Goal: Task Accomplishment & Management: Manage account settings

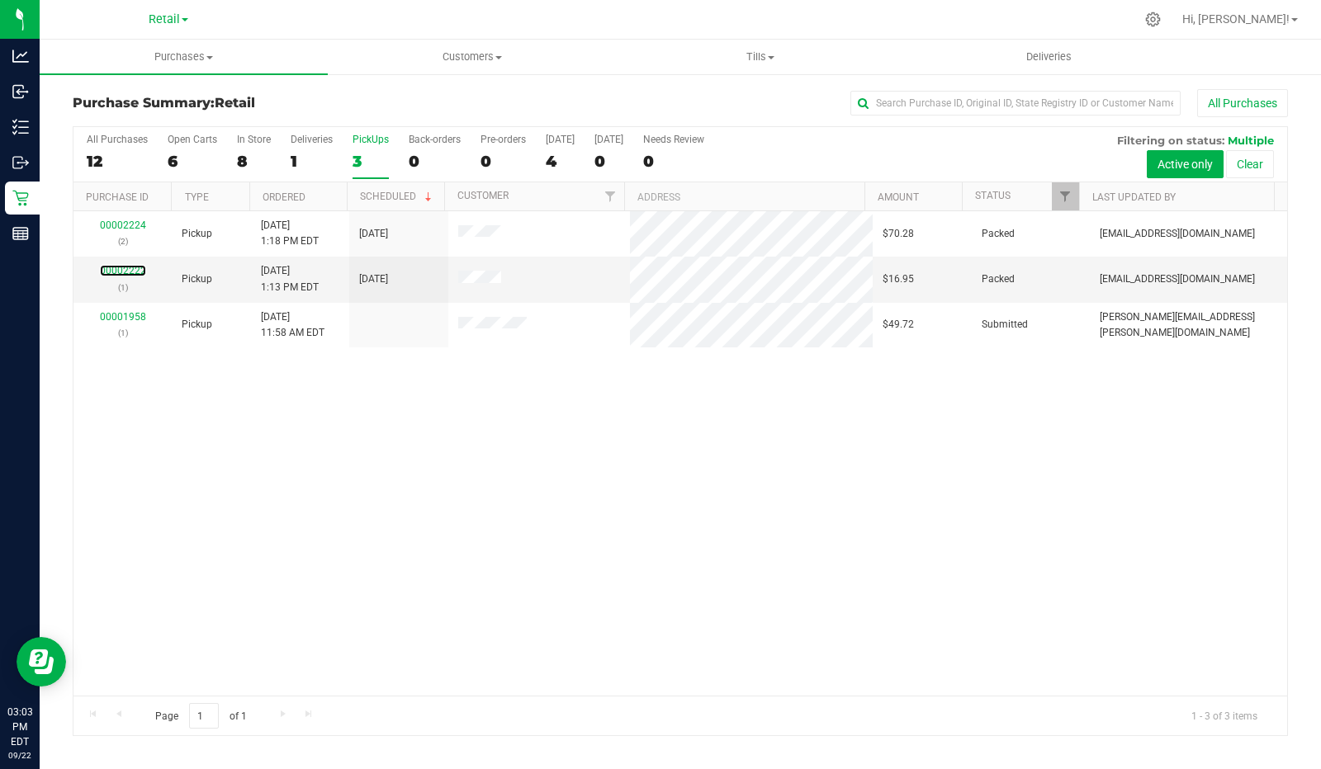
click at [133, 267] on link "00002222" at bounding box center [123, 271] width 46 height 12
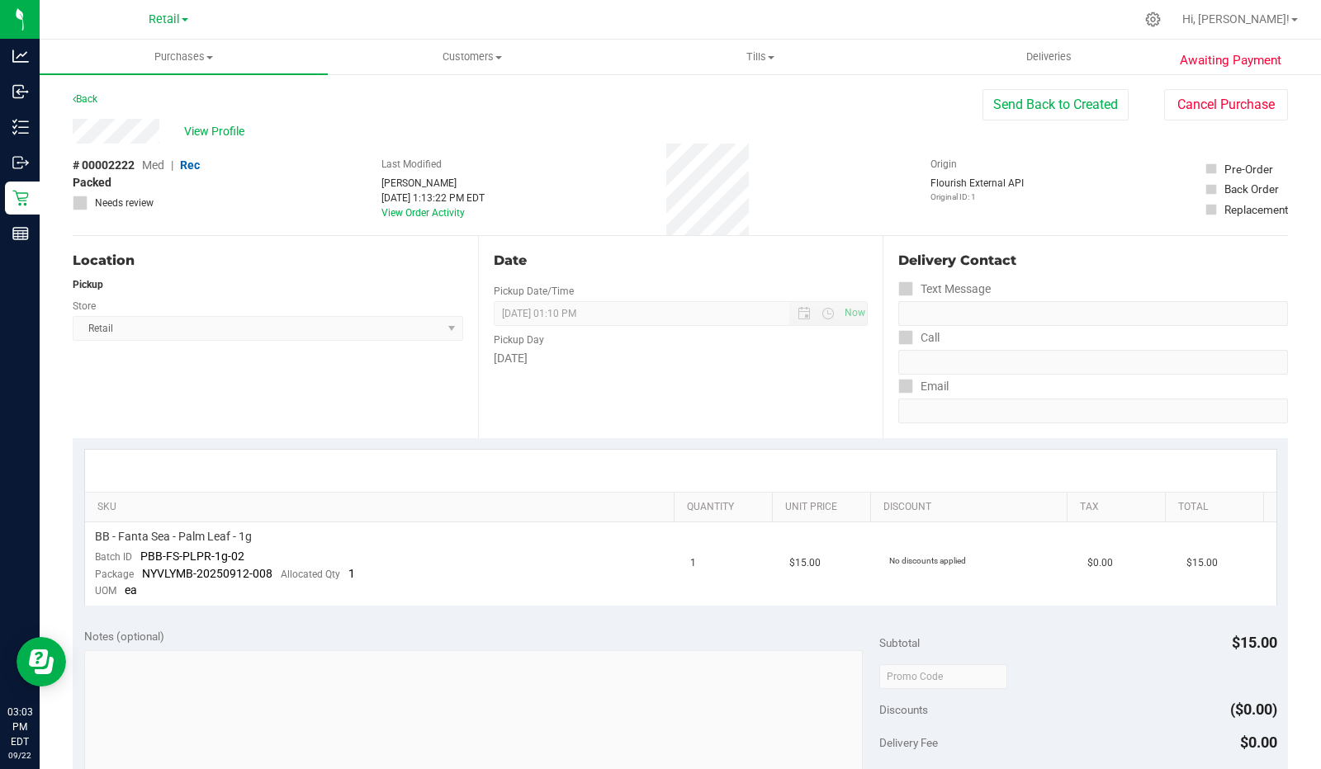
click at [89, 99] on link "Back" at bounding box center [85, 99] width 25 height 12
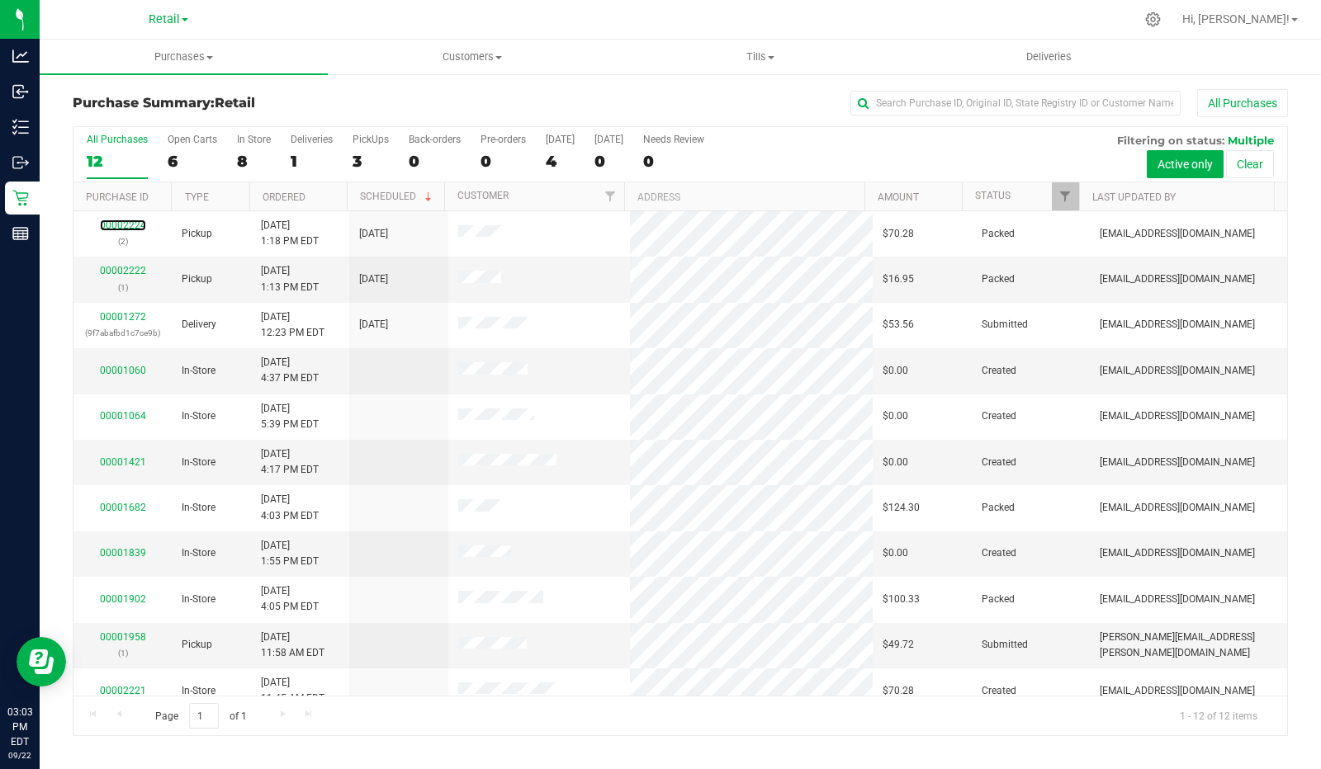
click at [132, 220] on link "00002224" at bounding box center [123, 226] width 46 height 12
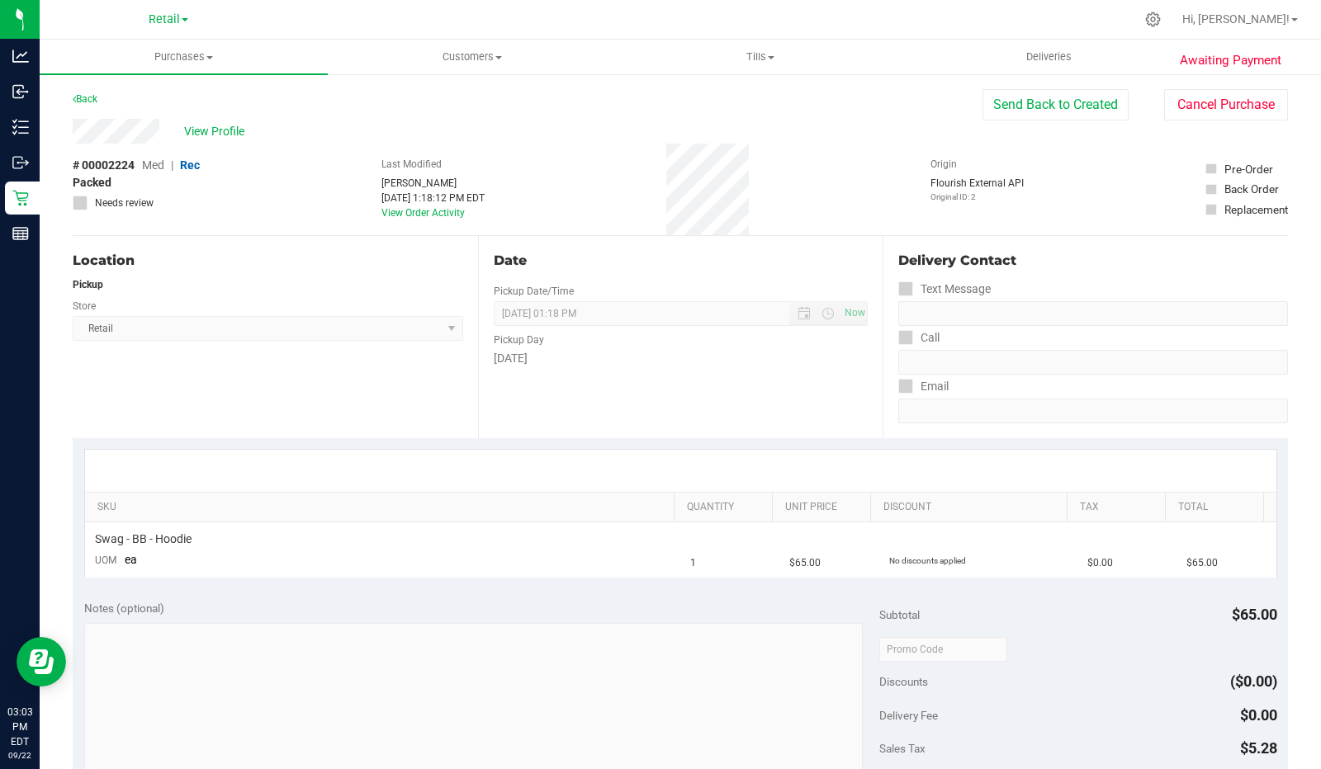
click at [89, 98] on link "Back" at bounding box center [85, 99] width 25 height 12
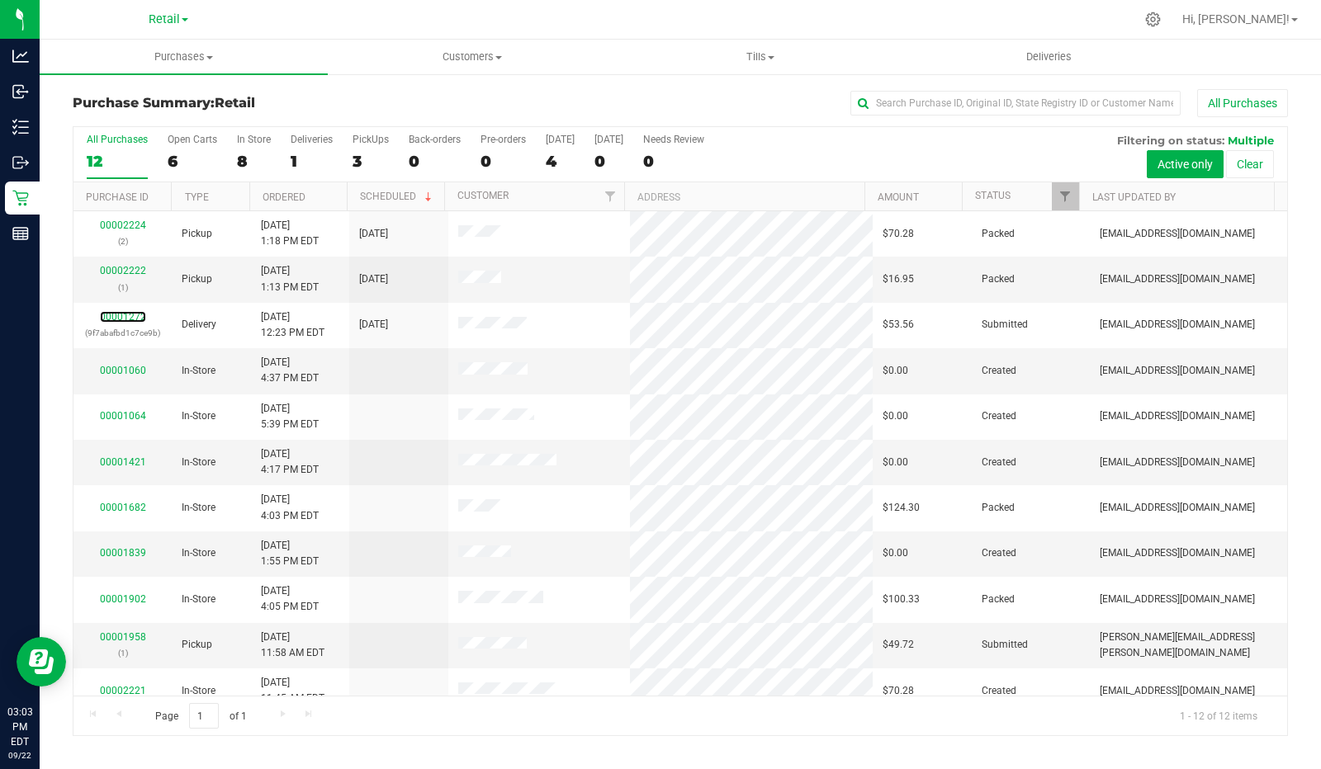
click at [125, 311] on link "00001272" at bounding box center [123, 317] width 46 height 12
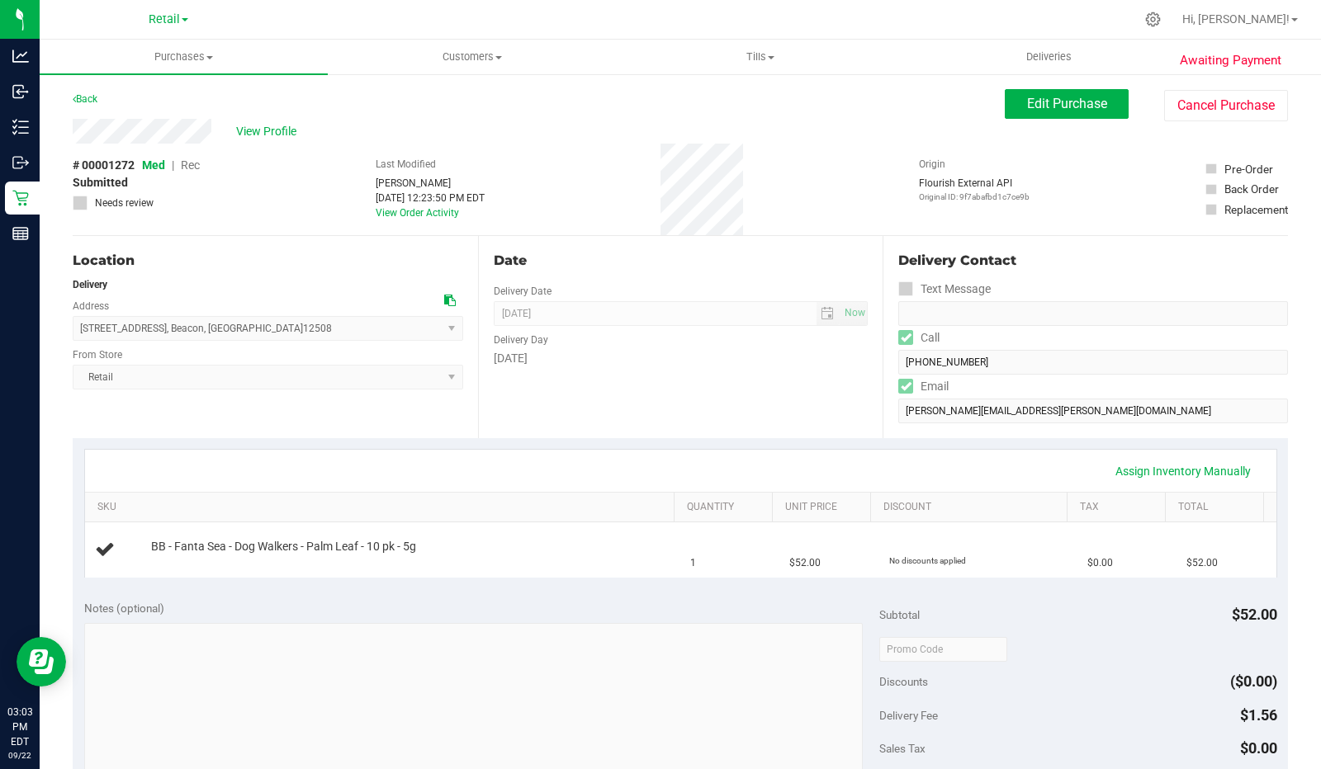
click at [562, 555] on div at bounding box center [410, 555] width 518 height 1
click at [85, 97] on link "Back" at bounding box center [85, 99] width 25 height 12
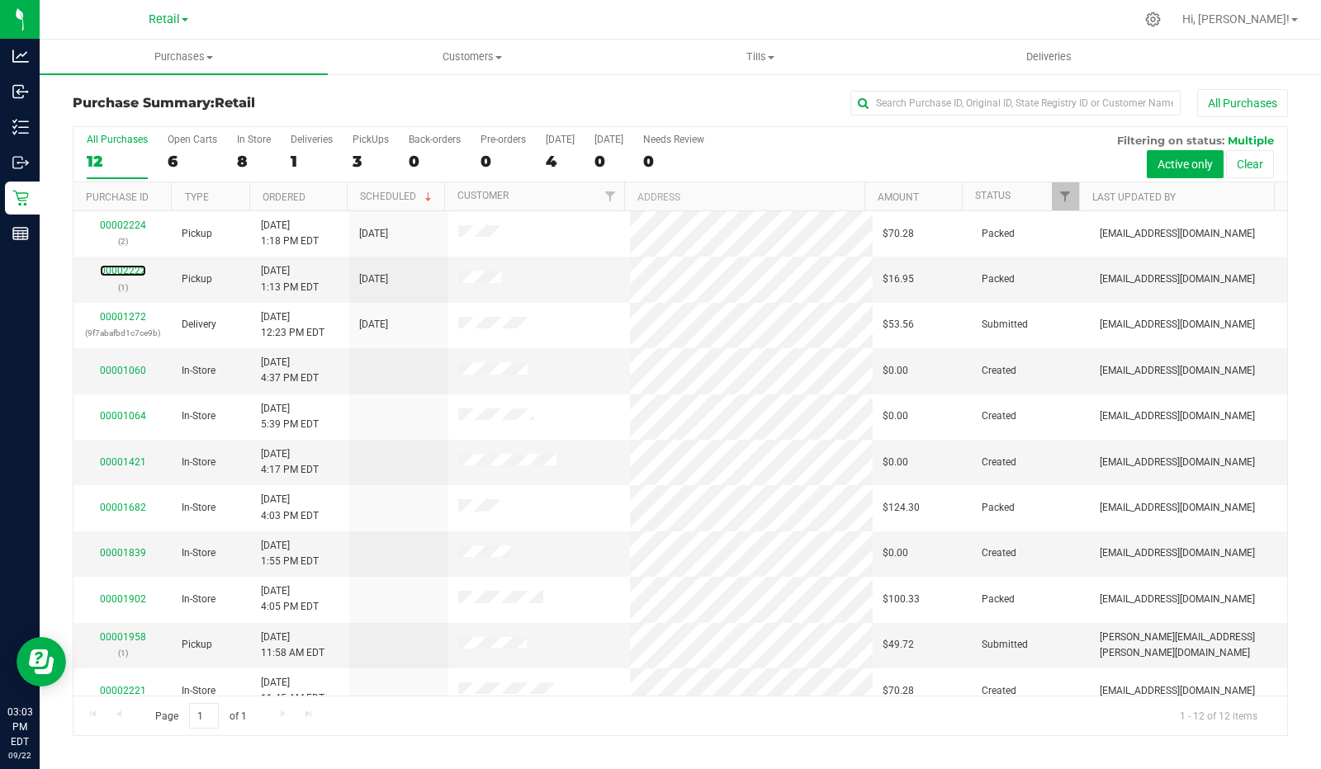
click at [130, 270] on link "00002222" at bounding box center [123, 271] width 46 height 12
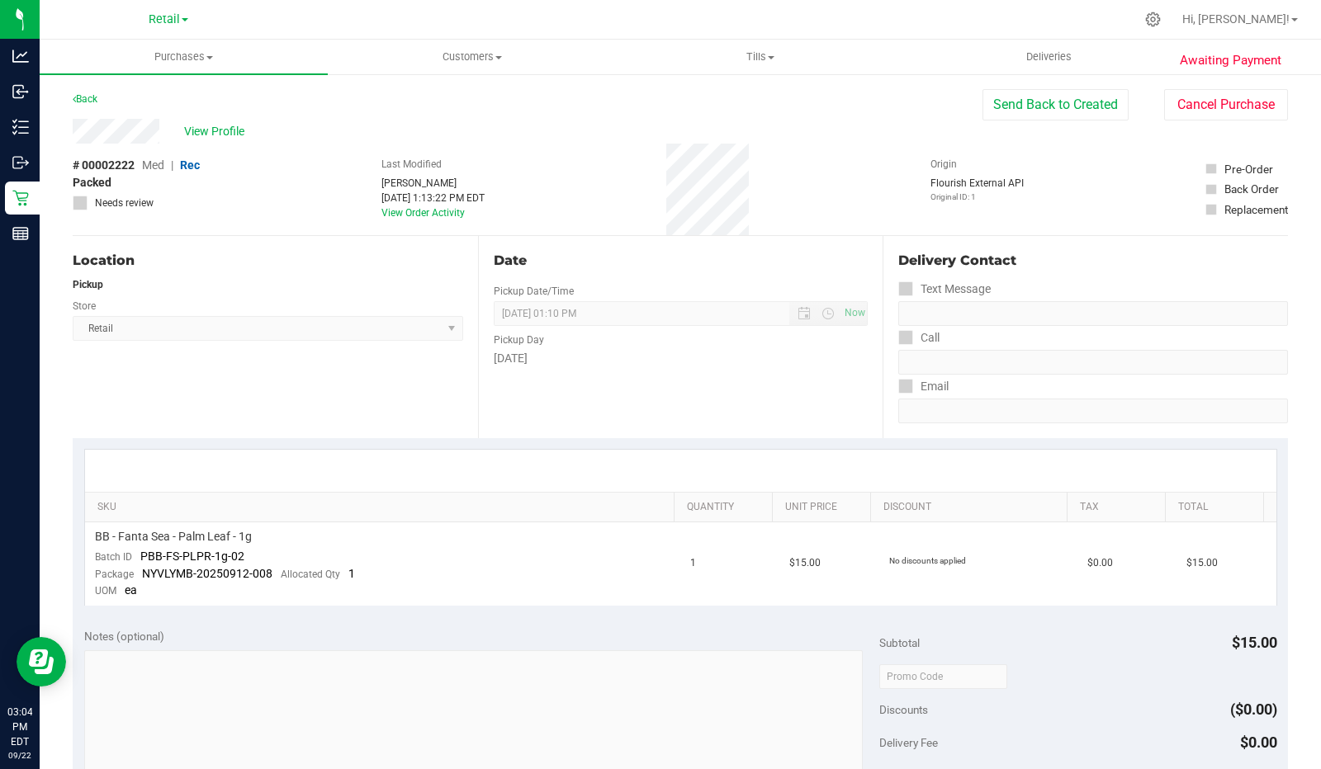
click at [1065, 97] on button "Send Back to Created" at bounding box center [1055, 104] width 146 height 31
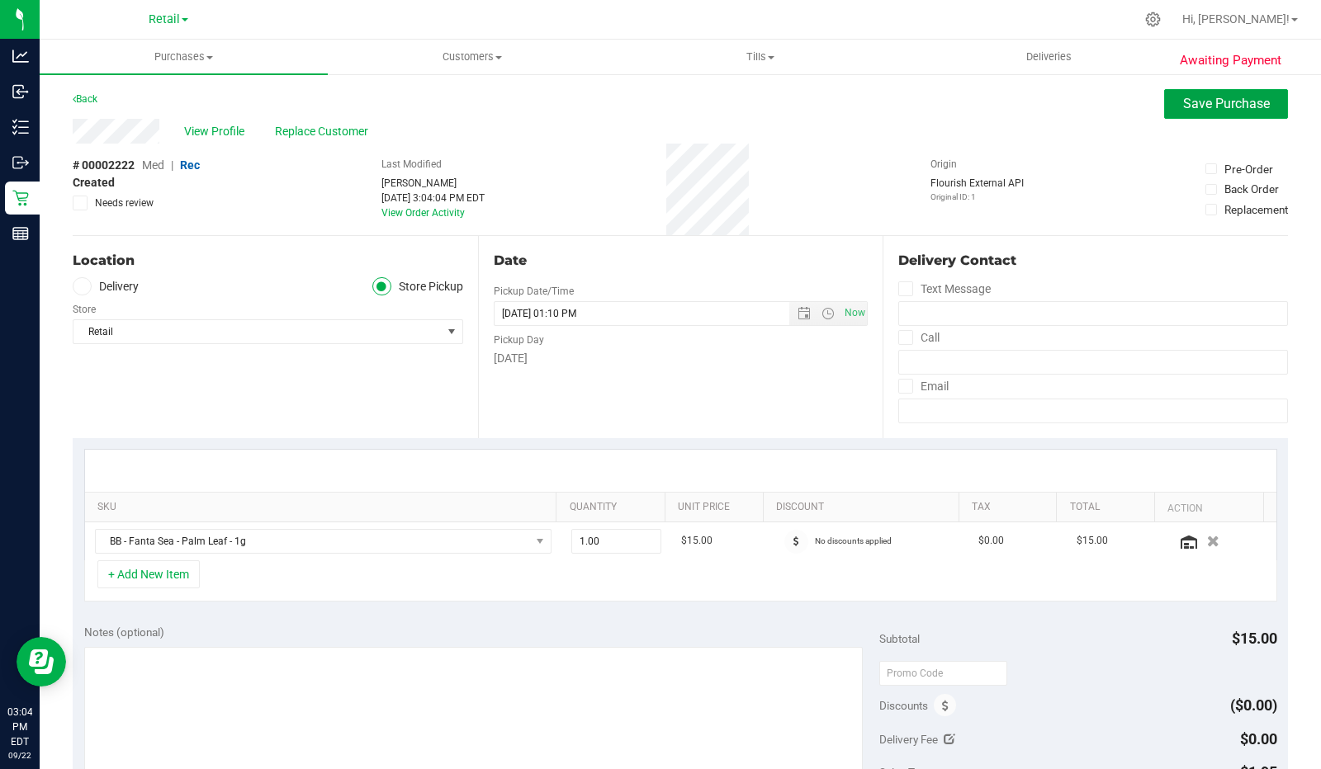
click at [1211, 105] on span "Save Purchase" at bounding box center [1226, 104] width 87 height 16
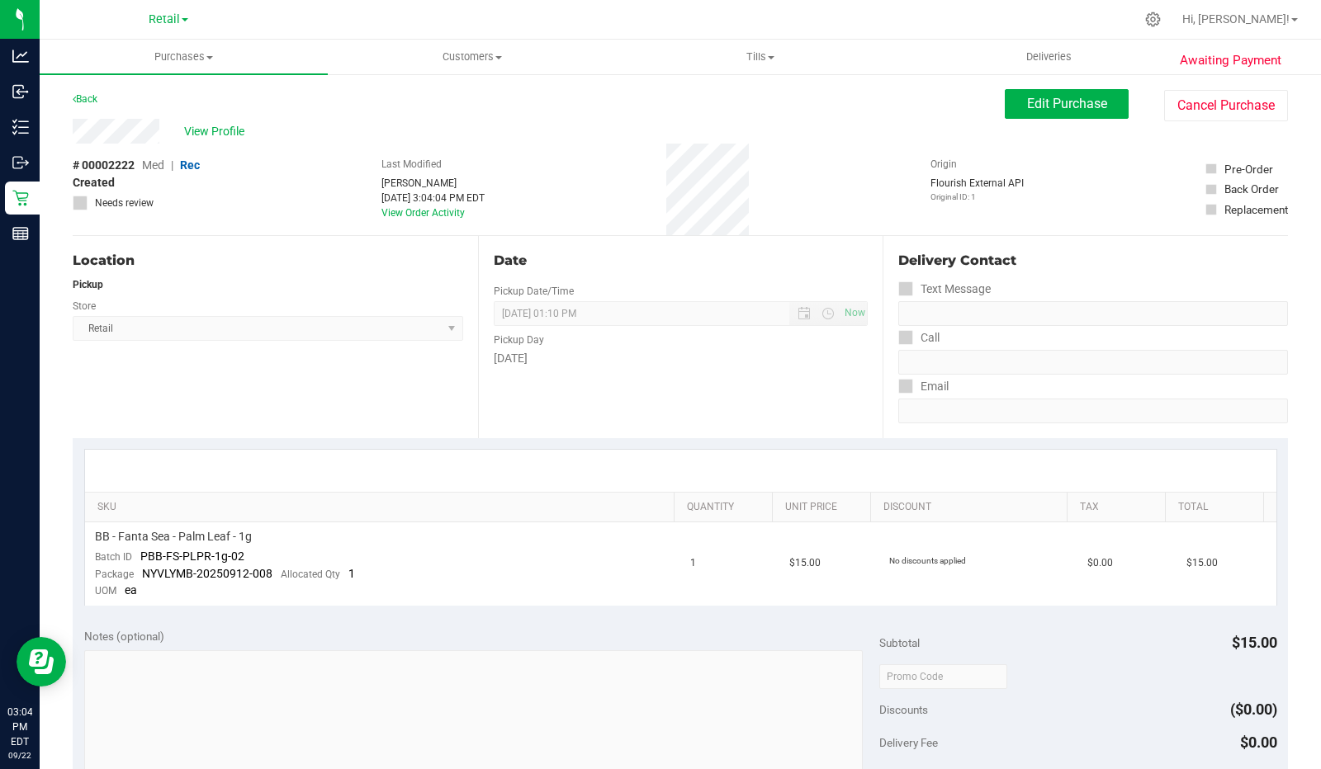
click at [574, 563] on td "BB - Fanta Sea - Palm Leaf - 1g Batch ID PBB-FS-PLPR-1g-02 Package NYVLYMB-2025…" at bounding box center [383, 564] width 596 height 83
click at [1078, 109] on span "Edit Purchase" at bounding box center [1067, 104] width 80 height 16
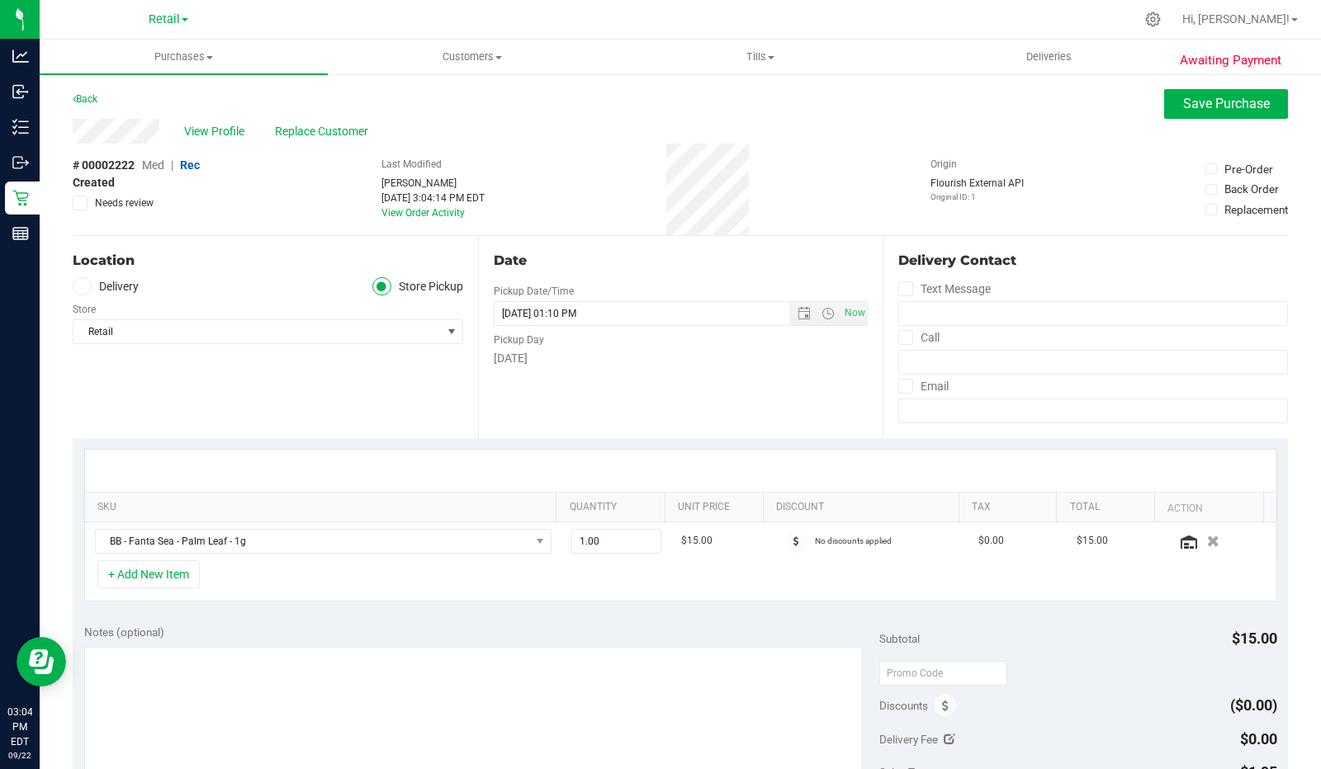
click at [1200, 541] on button "button" at bounding box center [1213, 541] width 26 height 16
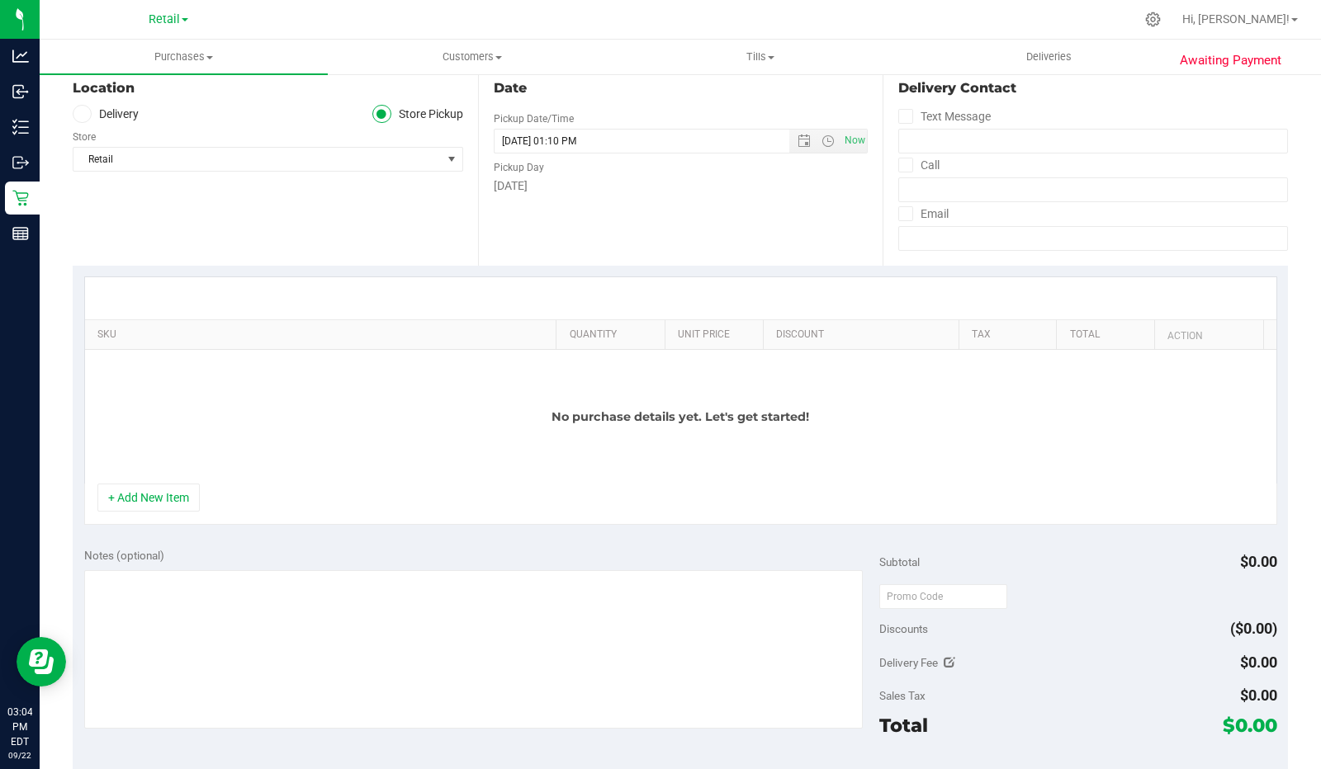
scroll to position [173, 0]
click at [162, 511] on button "+ Add New Item" at bounding box center [148, 497] width 102 height 28
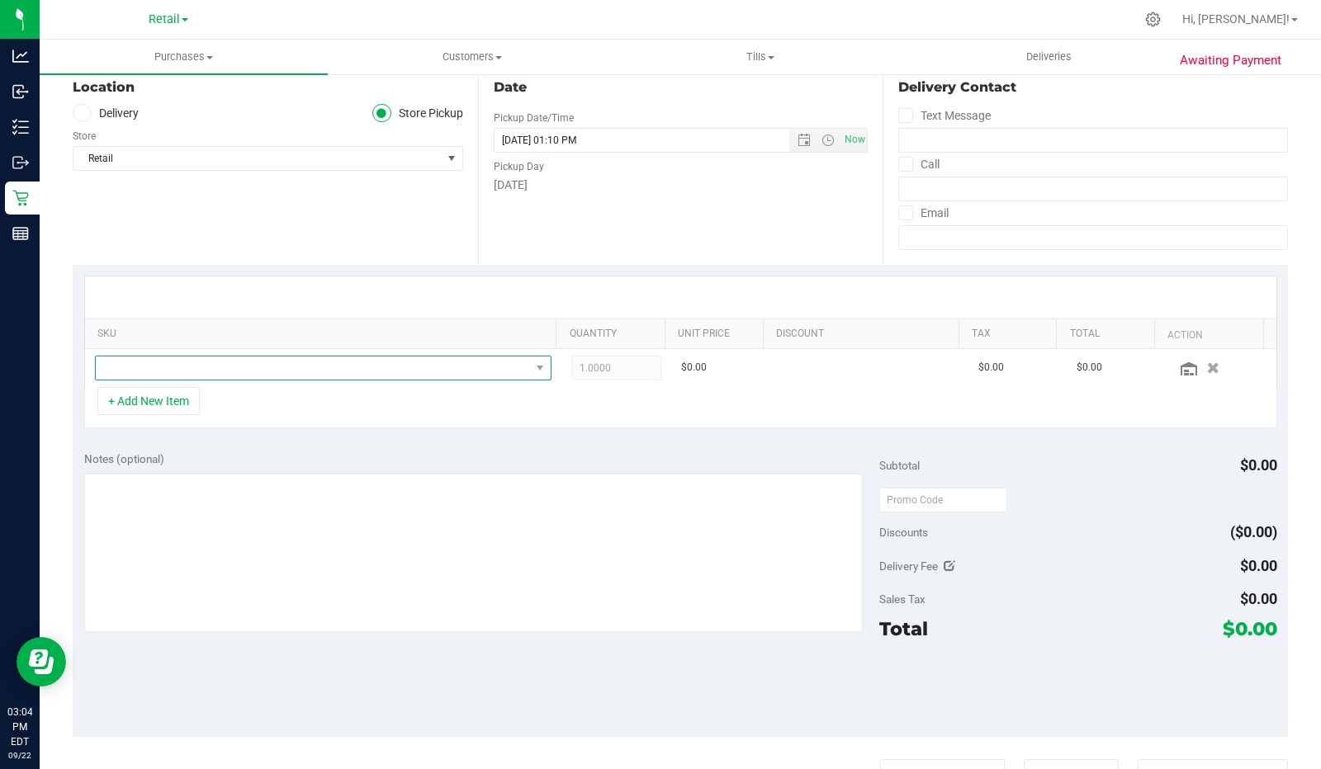
click at [446, 362] on span "NO DATA FOUND" at bounding box center [313, 368] width 434 height 23
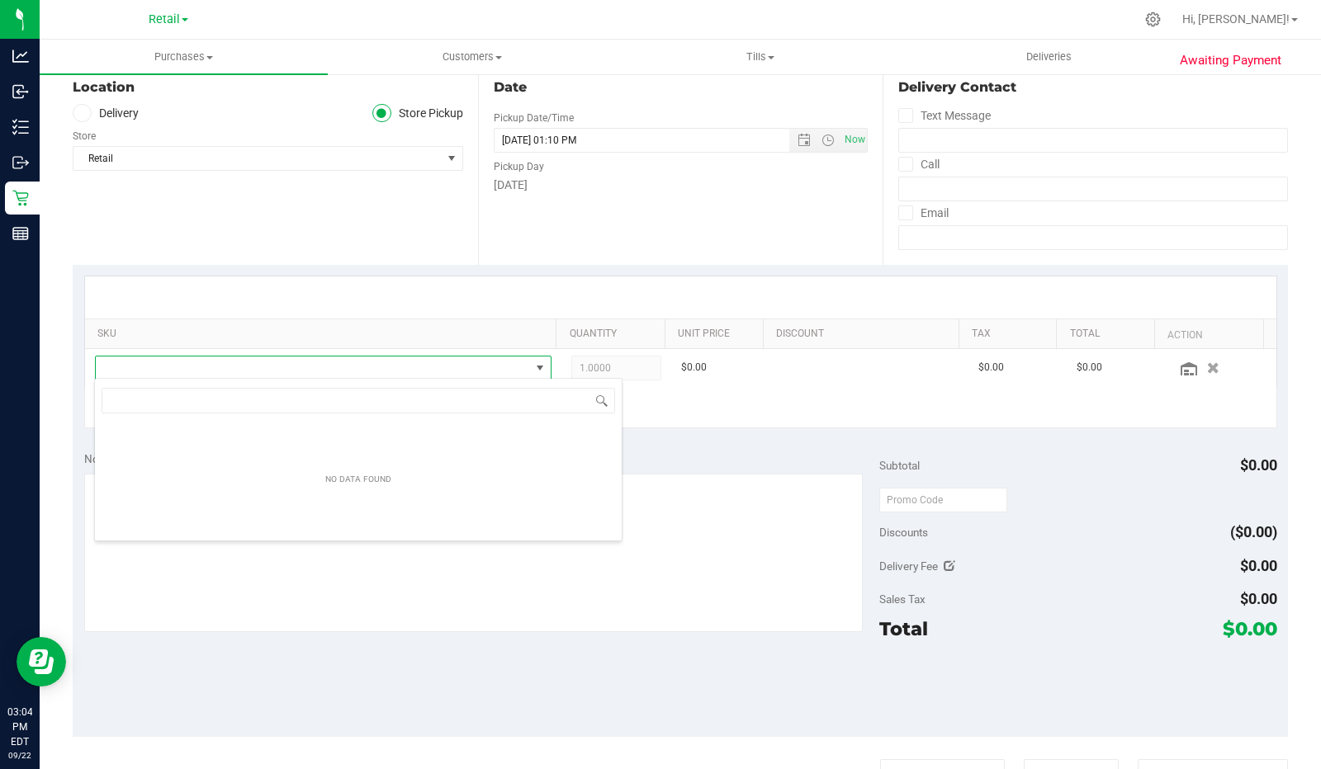
scroll to position [24, 446]
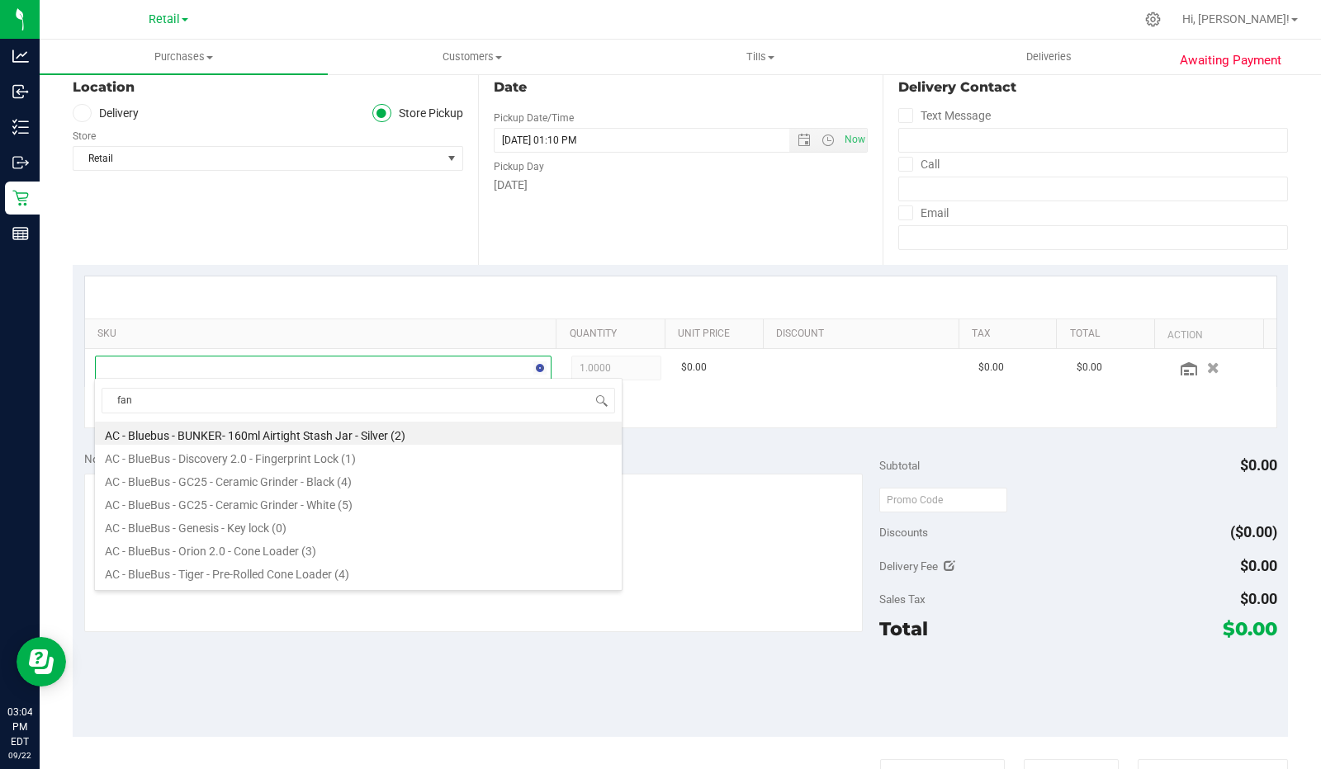
type input "[PERSON_NAME]"
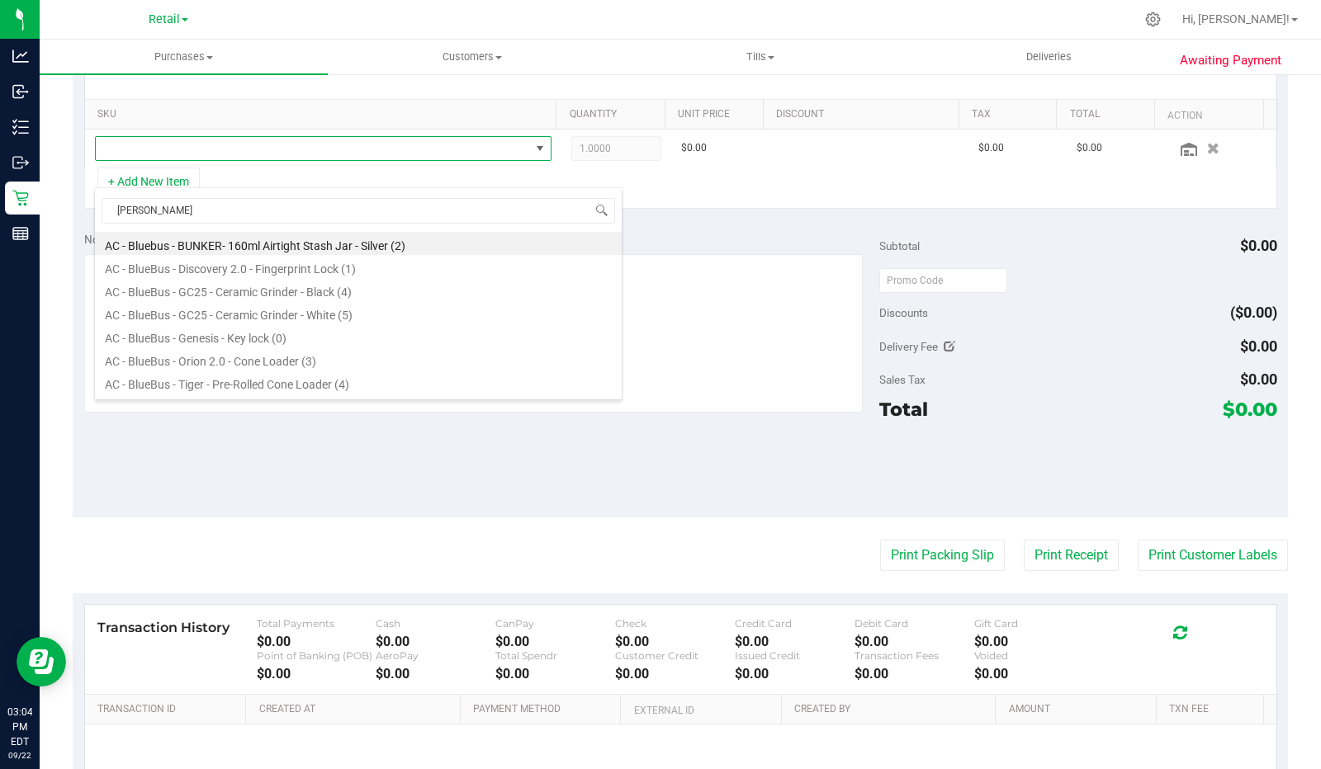
scroll to position [390, 0]
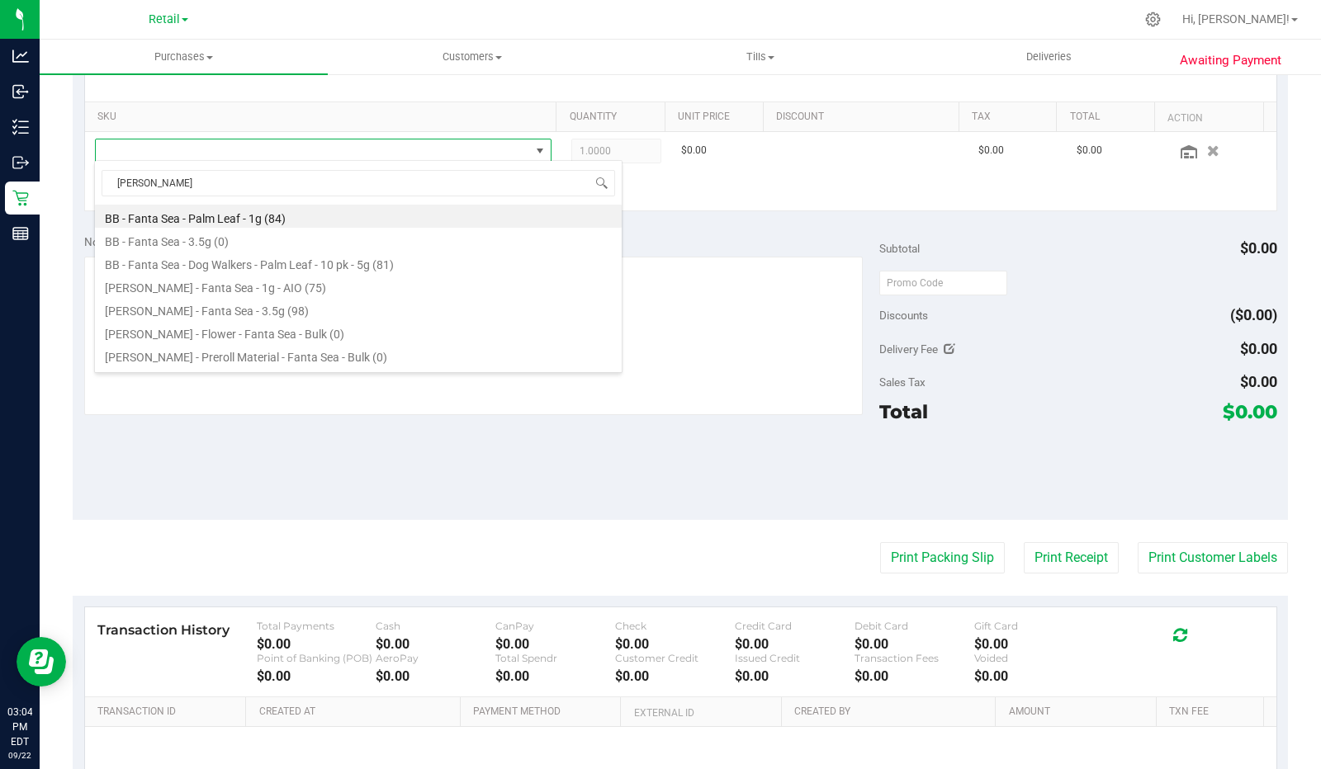
click at [287, 217] on li "BB - Fanta Sea - Palm Leaf - 1g (84)" at bounding box center [358, 216] width 527 height 23
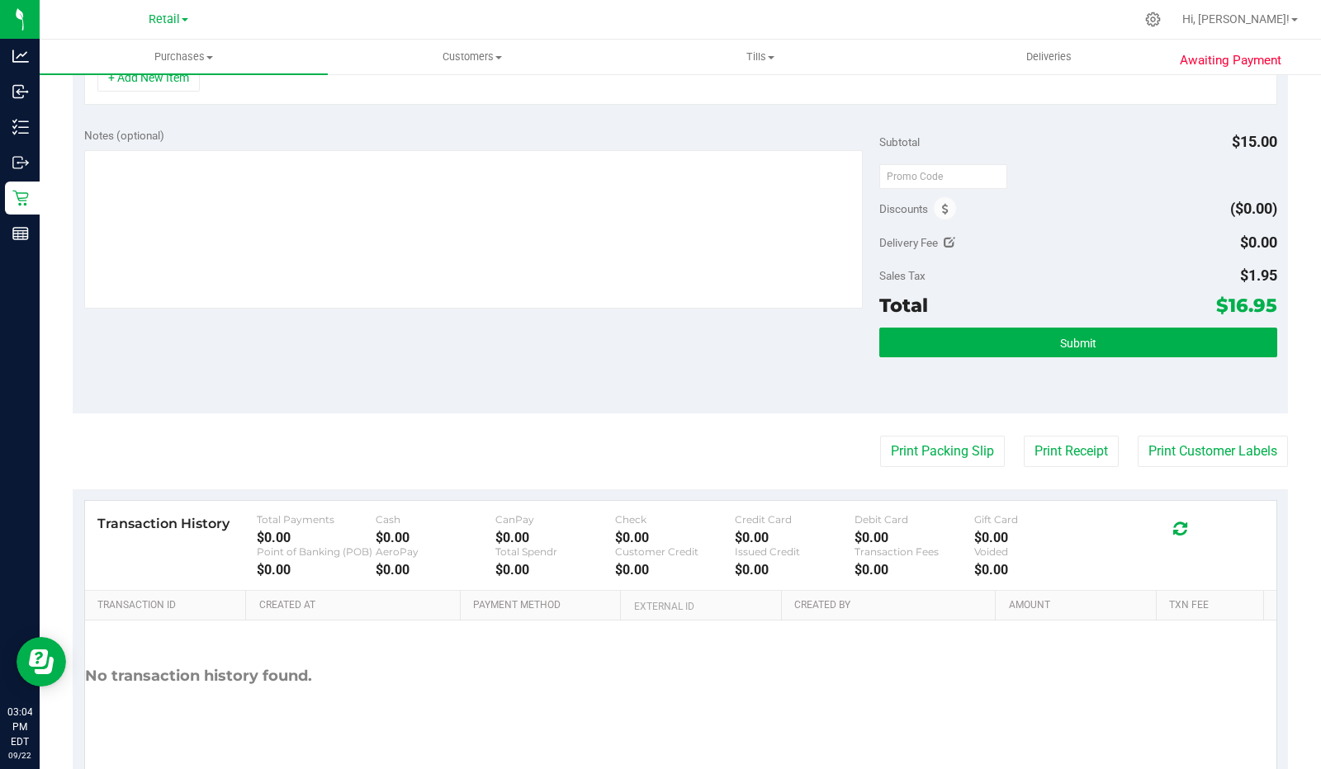
scroll to position [0, 0]
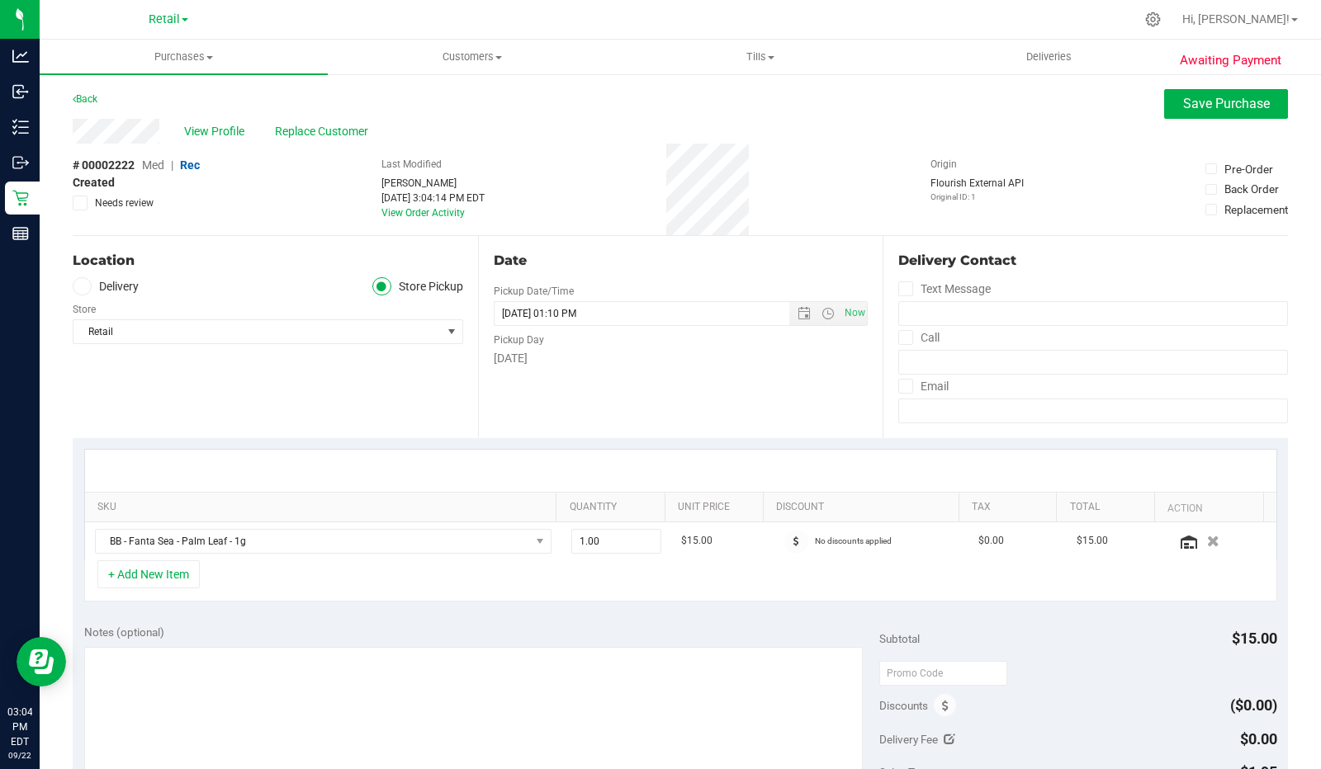
click at [1207, 542] on icon "button" at bounding box center [1213, 542] width 12 height 12
